Goal: Communication & Community: Ask a question

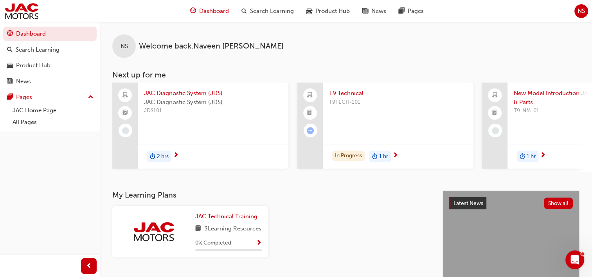
click at [580, 14] on span "NS" at bounding box center [581, 11] width 7 height 9
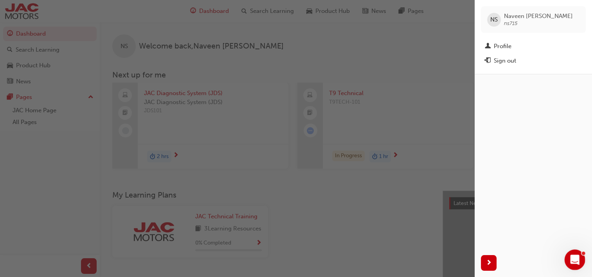
click at [575, 258] on icon "Open Intercom Messenger" at bounding box center [573, 258] width 13 height 13
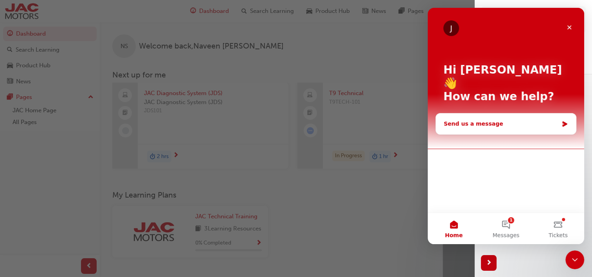
click at [540, 120] on div "Send us a message" at bounding box center [501, 124] width 115 height 8
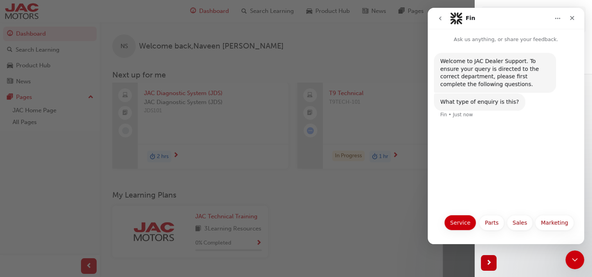
click at [464, 223] on button "Service" at bounding box center [460, 223] width 32 height 16
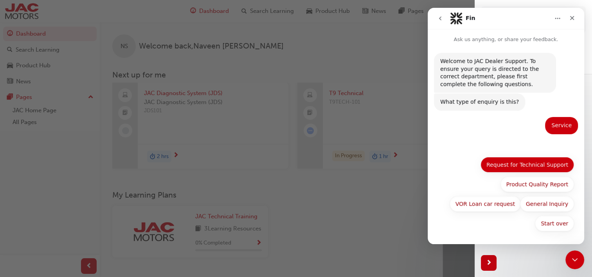
click at [537, 167] on button "Request for Technical Support" at bounding box center [528, 165] width 94 height 16
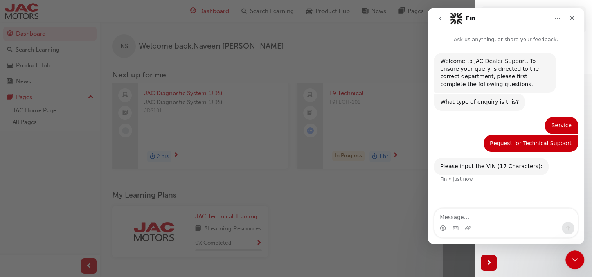
click at [483, 218] on textarea "Message…" at bounding box center [505, 215] width 143 height 13
click at [485, 218] on textarea "Message…" at bounding box center [505, 215] width 143 height 13
paste textarea "[US_VEHICLE_IDENTIFICATION_NUMBER]"
type textarea "[US_VEHICLE_IDENTIFICATION_NUMBER]"
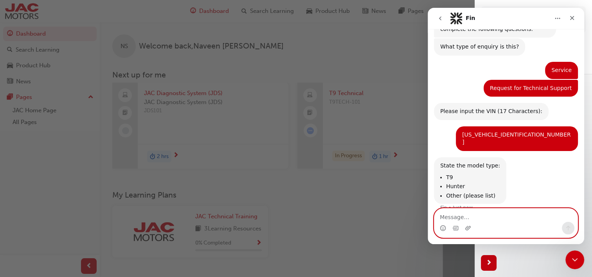
scroll to position [59, 0]
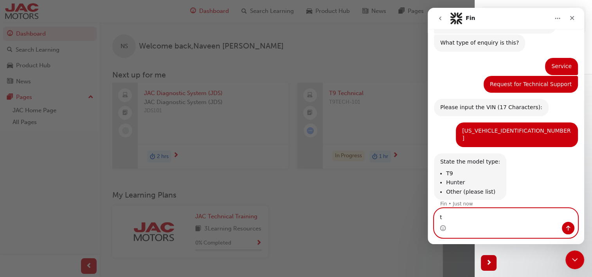
type textarea "t9"
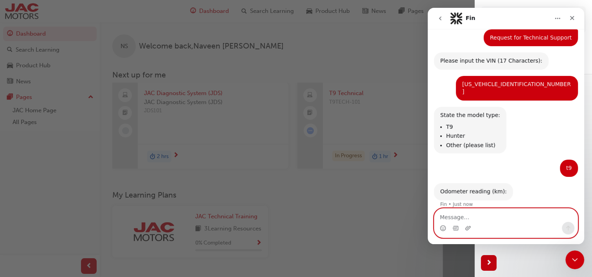
scroll to position [106, 0]
type textarea "83"
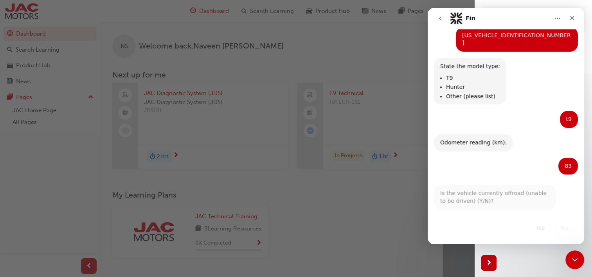
scroll to position [152, 0]
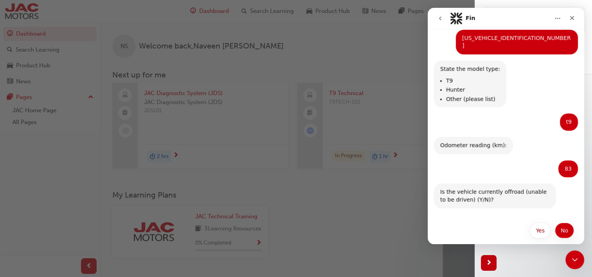
click at [564, 225] on button "No" at bounding box center [564, 231] width 19 height 16
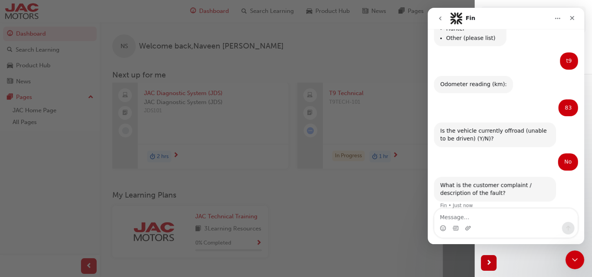
scroll to position [214, 0]
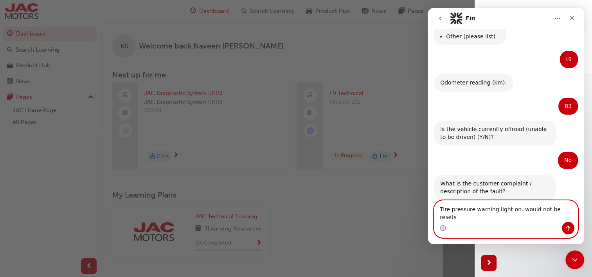
click at [564, 215] on textarea "Tire pressure warning light on. would not be resets" at bounding box center [505, 211] width 143 height 21
click at [490, 226] on div "Intercom messenger" at bounding box center [505, 228] width 143 height 13
click at [563, 217] on textarea "Tire pressure warning light on. would not be reset." at bounding box center [505, 211] width 143 height 21
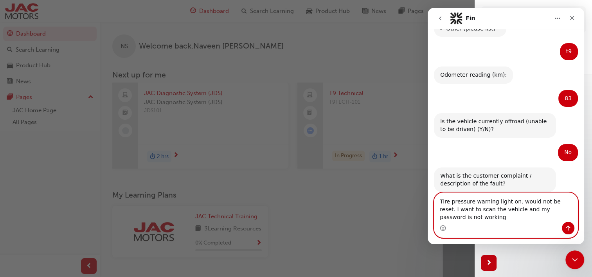
scroll to position [230, 0]
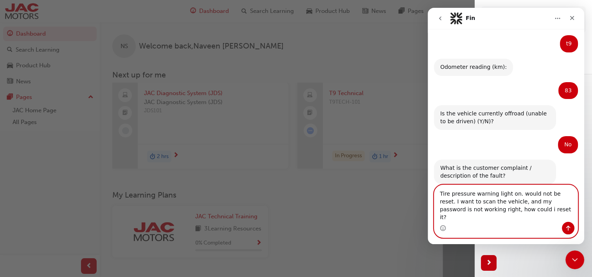
type textarea "Tire pressure warning light on. would not be reset. I want to scan the vehicle,…"
click at [569, 225] on icon "Send a message…" at bounding box center [568, 228] width 6 height 6
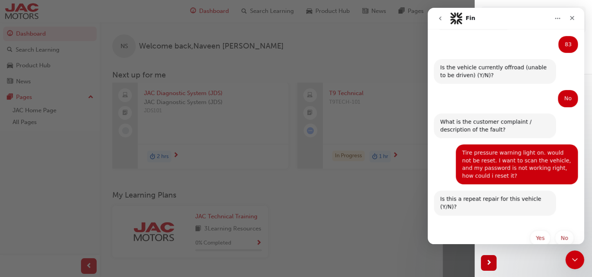
scroll to position [276, 0]
click at [559, 231] on button "No" at bounding box center [564, 239] width 19 height 16
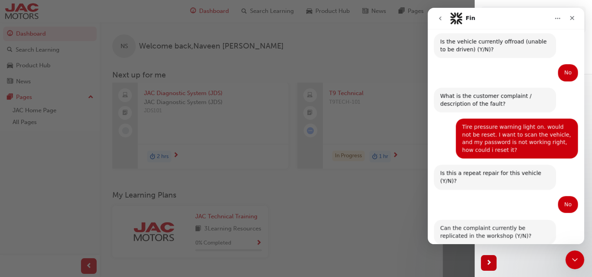
scroll to position [330, 0]
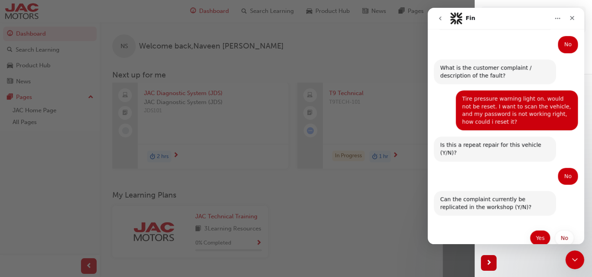
click at [532, 230] on button "Yes" at bounding box center [540, 238] width 21 height 16
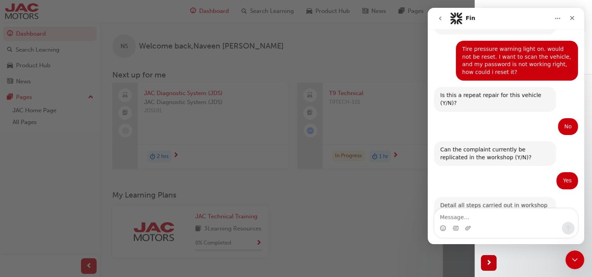
scroll to position [408, 0]
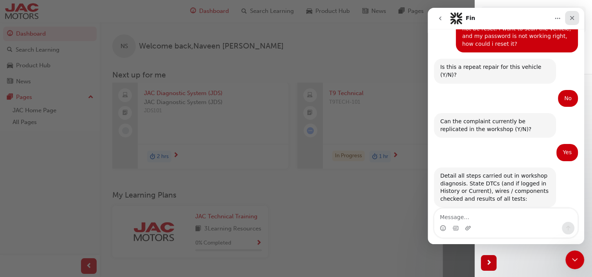
click at [573, 20] on icon "Close" at bounding box center [572, 18] width 6 height 6
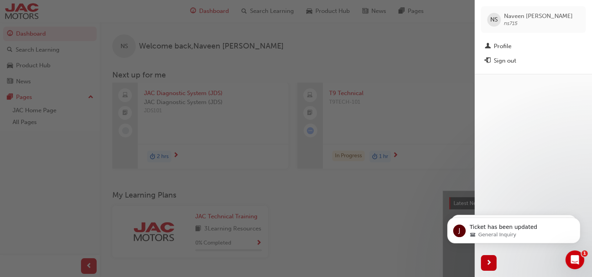
scroll to position [408, 0]
click at [380, 91] on div "button" at bounding box center [237, 138] width 475 height 277
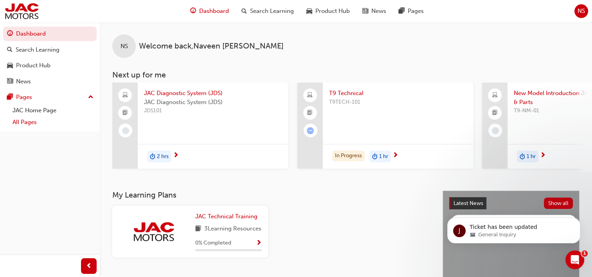
click at [25, 121] on link "All Pages" at bounding box center [52, 122] width 87 height 12
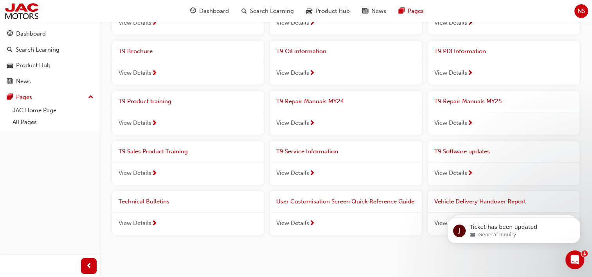
scroll to position [633, 0]
click at [164, 197] on span "Technical Bulletins" at bounding box center [144, 200] width 51 height 7
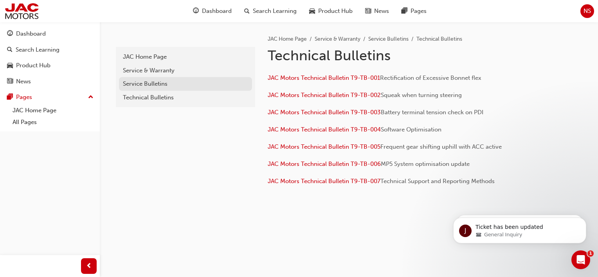
click at [126, 87] on div "Service Bulletins" at bounding box center [185, 83] width 125 height 9
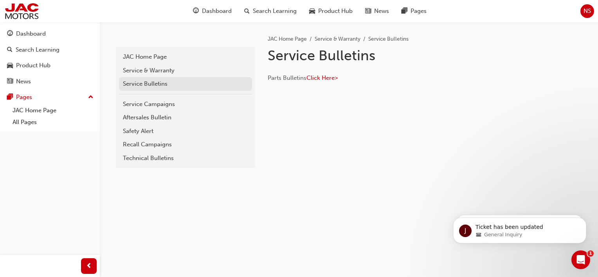
click at [148, 81] on div "Service Bulletins" at bounding box center [185, 83] width 125 height 9
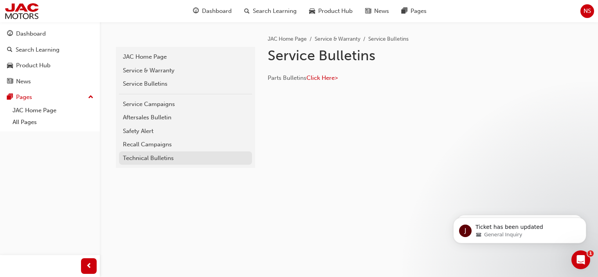
click at [134, 157] on div "Technical Bulletins" at bounding box center [185, 158] width 125 height 9
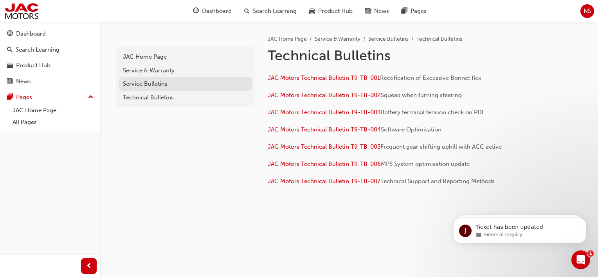
click at [136, 80] on div "Service Bulletins" at bounding box center [185, 83] width 125 height 9
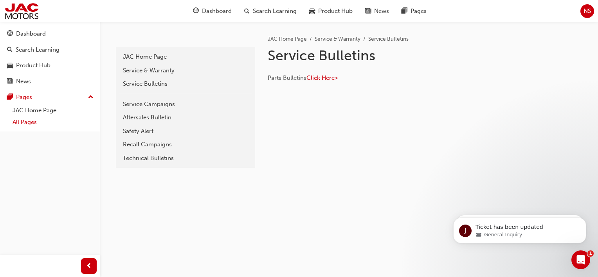
click at [16, 122] on link "All Pages" at bounding box center [52, 122] width 87 height 12
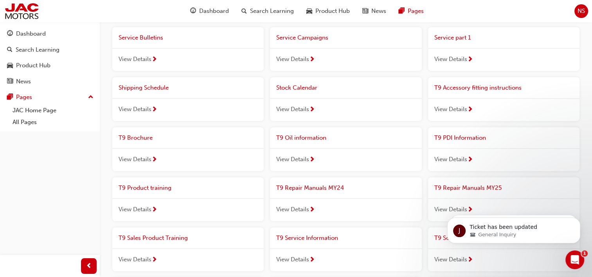
scroll to position [548, 0]
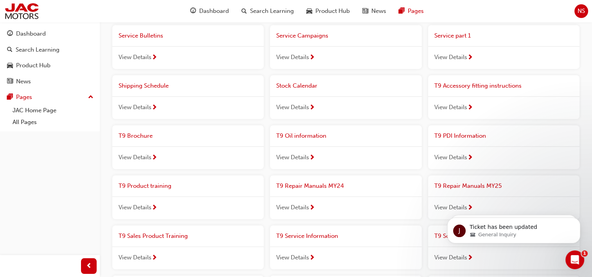
click at [316, 182] on span "T9 Repair Manuals MY24" at bounding box center [310, 185] width 68 height 7
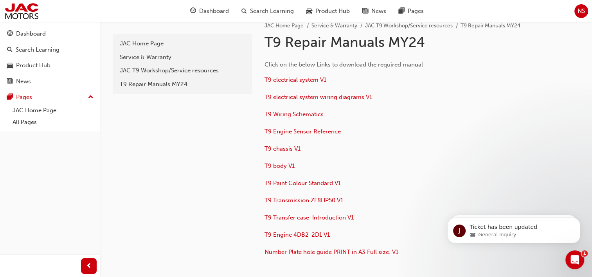
scroll to position [13, 0]
click at [282, 148] on span "T9 chassis V1" at bounding box center [283, 149] width 36 height 7
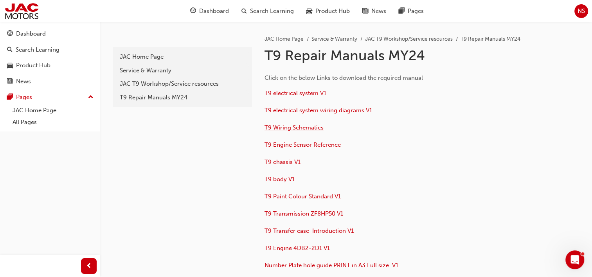
click at [286, 127] on span "T9 Wiring Schematics" at bounding box center [294, 127] width 59 height 7
click at [301, 144] on span "T9 Engine Sensor Reference" at bounding box center [303, 144] width 76 height 7
click at [274, 179] on span "T9 body V1" at bounding box center [280, 179] width 30 height 7
click at [580, 249] on div "Open Intercom Messenger" at bounding box center [573, 258] width 19 height 19
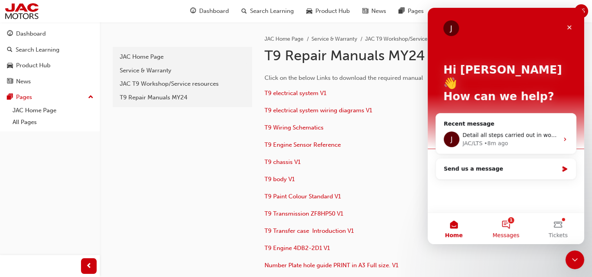
click at [509, 229] on button "1 Messages" at bounding box center [506, 228] width 52 height 31
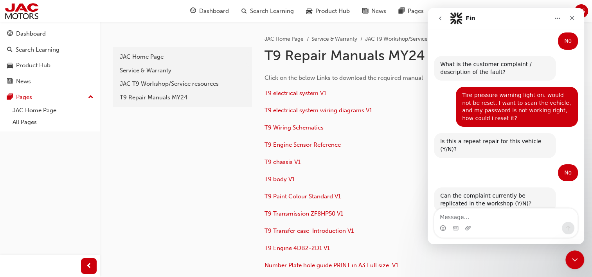
scroll to position [408, 0]
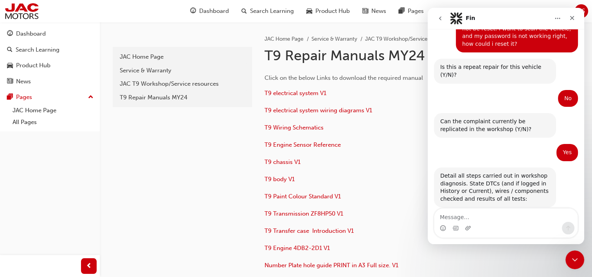
click at [470, 222] on div "Intercom messenger" at bounding box center [468, 228] width 6 height 13
click at [459, 216] on textarea "Message…" at bounding box center [505, 215] width 143 height 13
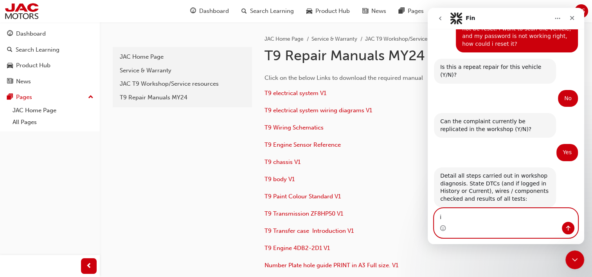
type textarea "i"
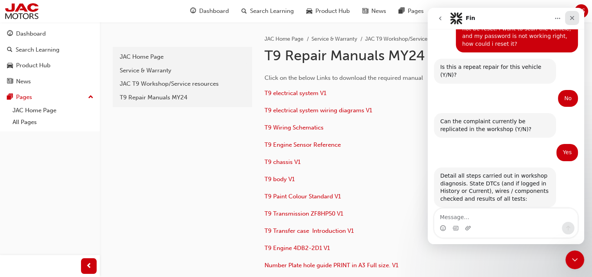
click at [573, 18] on icon "Close" at bounding box center [572, 18] width 6 height 6
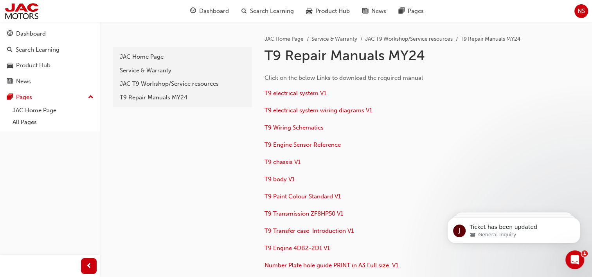
scroll to position [408, 0]
click at [582, 10] on span "NS" at bounding box center [581, 11] width 7 height 9
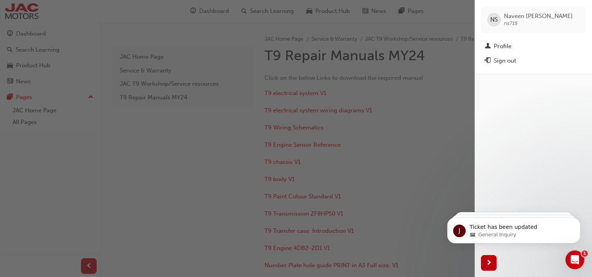
click at [495, 17] on span "NS" at bounding box center [493, 19] width 7 height 9
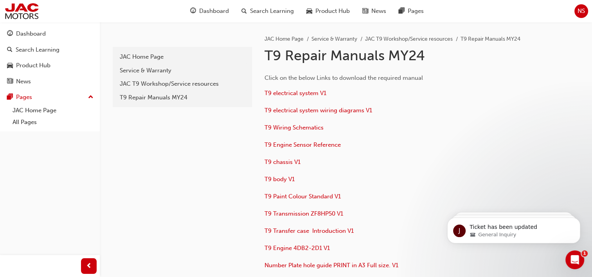
click at [579, 9] on span "NS" at bounding box center [581, 11] width 7 height 9
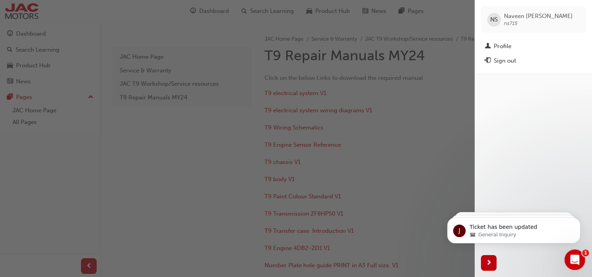
click at [570, 258] on icon "Open Intercom Messenger" at bounding box center [573, 258] width 13 height 13
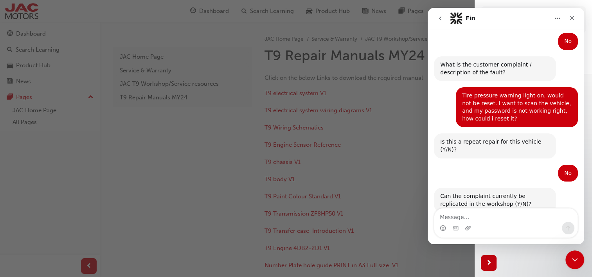
scroll to position [408, 0]
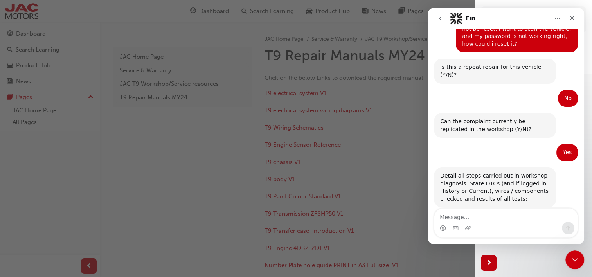
click at [473, 217] on textarea "Message…" at bounding box center [505, 215] width 143 height 13
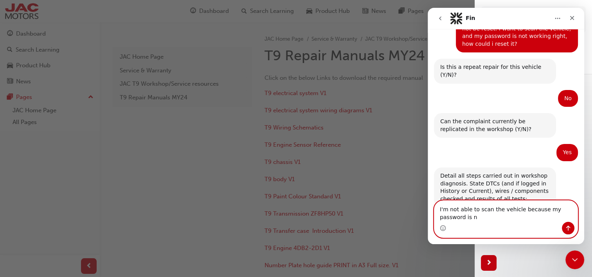
scroll to position [416, 0]
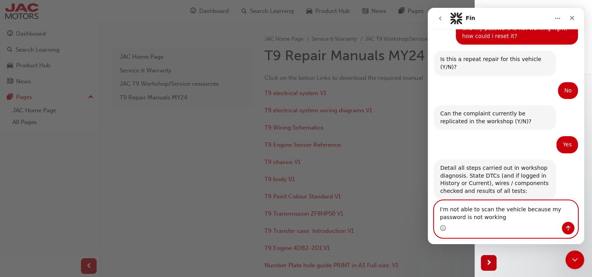
type textarea "I'm not able to scan the vehicle because my password is not working"
click at [569, 225] on icon "Send a message…" at bounding box center [568, 228] width 6 height 6
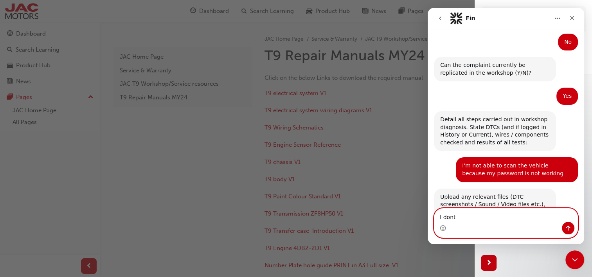
scroll to position [477, 0]
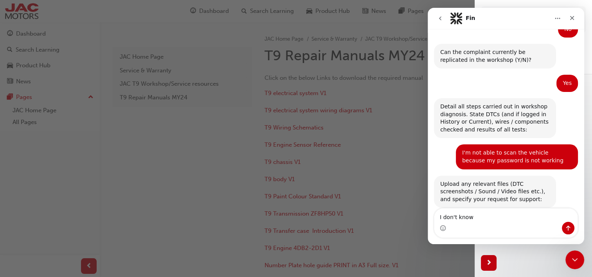
click at [482, 223] on div "Intercom messenger" at bounding box center [505, 228] width 143 height 13
click at [481, 216] on textarea "I don't know" at bounding box center [505, 215] width 143 height 13
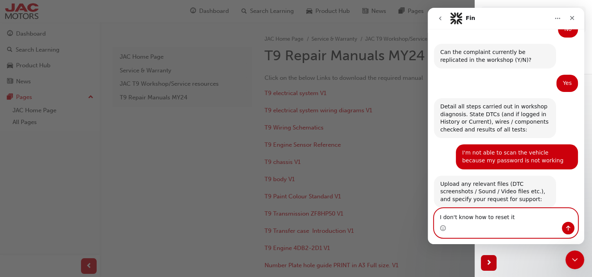
type textarea "I don't know how to reset it"
click at [563, 225] on button "Send a message…" at bounding box center [568, 228] width 13 height 13
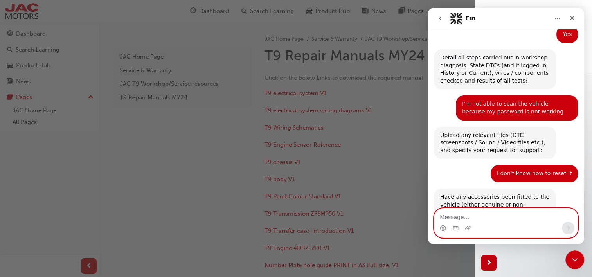
scroll to position [540, 0]
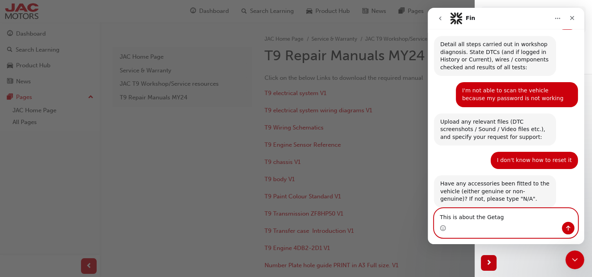
type textarea "This is about the Getag"
click at [568, 229] on icon "Send a message…" at bounding box center [568, 228] width 4 height 5
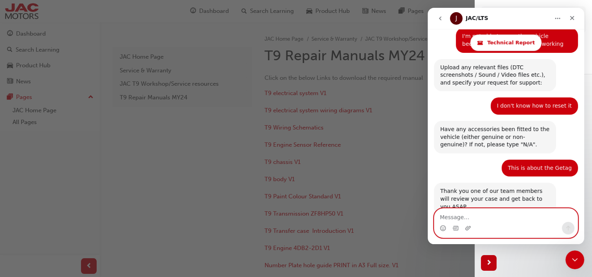
scroll to position [657, 0]
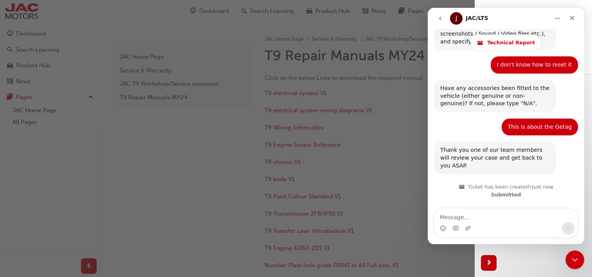
click at [413, 143] on div "button" at bounding box center [237, 138] width 475 height 277
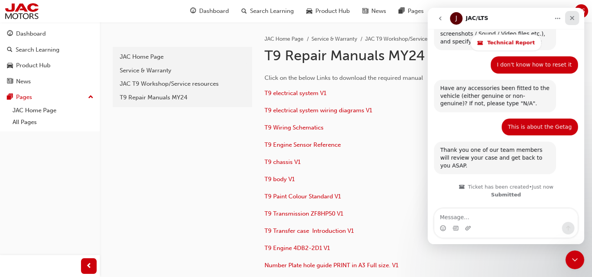
click at [572, 21] on div "Close" at bounding box center [572, 18] width 14 height 14
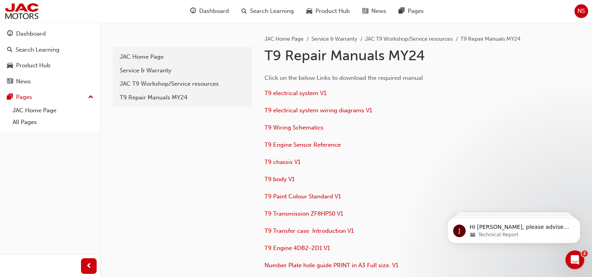
scroll to position [699, 0]
click at [575, 256] on icon "Open Intercom Messenger" at bounding box center [573, 258] width 13 height 13
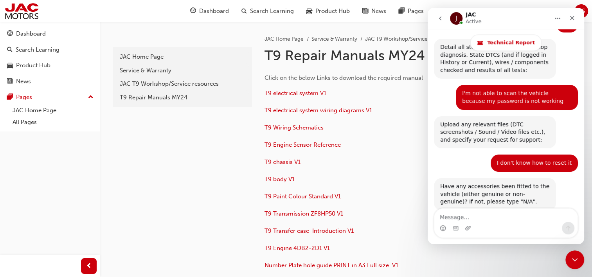
scroll to position [712, 0]
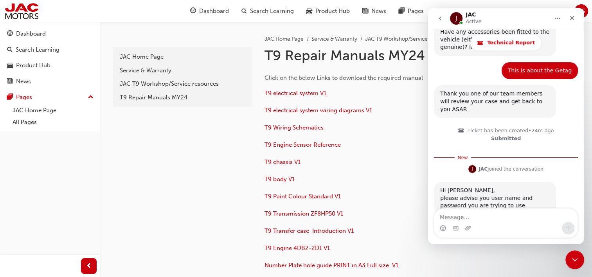
click at [470, 215] on textarea "Message…" at bounding box center [505, 215] width 143 height 13
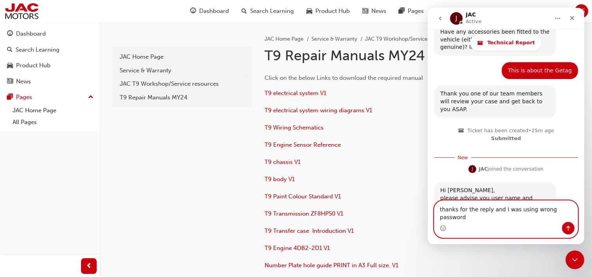
click at [572, 219] on textarea "thanks for the reply and I was using wrong password" at bounding box center [505, 211] width 143 height 21
type textarea "thanks for the reply and I was using wrong password ."
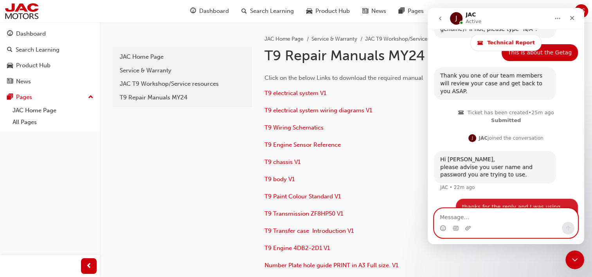
scroll to position [731, 0]
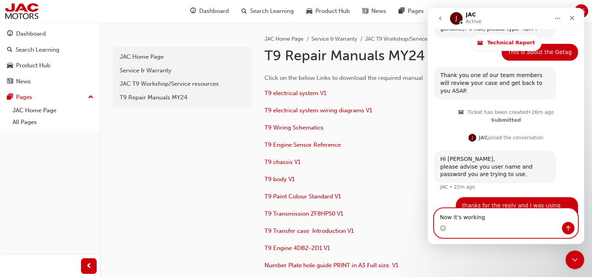
click at [484, 222] on textarea "Now it's working" at bounding box center [505, 215] width 143 height 13
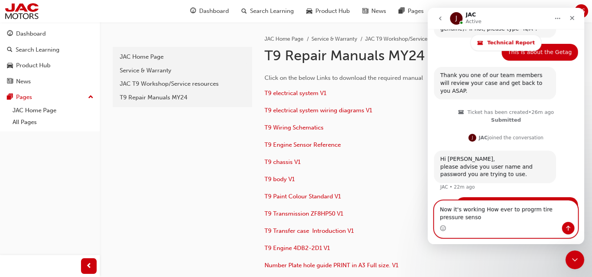
scroll to position [738, 0]
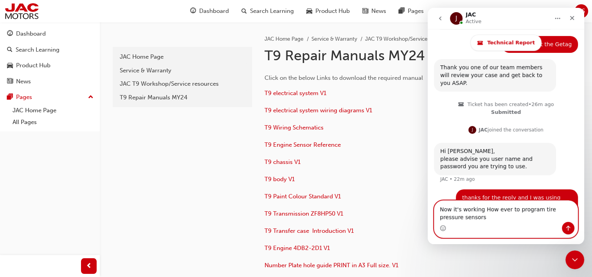
click at [506, 209] on textarea "Now it's working How ever to program tire pressure sensors" at bounding box center [505, 211] width 143 height 21
click at [535, 220] on textarea "Now it's working How ever will it be required another tool to program tire pres…" at bounding box center [505, 211] width 143 height 21
type textarea "Now it's working How ever will it be required another tool to program tire pres…"
click at [566, 229] on icon "Send a message…" at bounding box center [568, 228] width 6 height 6
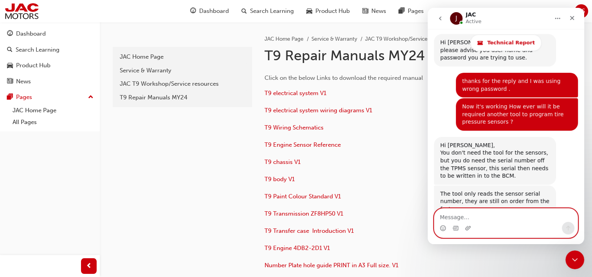
scroll to position [851, 0]
